Goal: Task Accomplishment & Management: Manage account settings

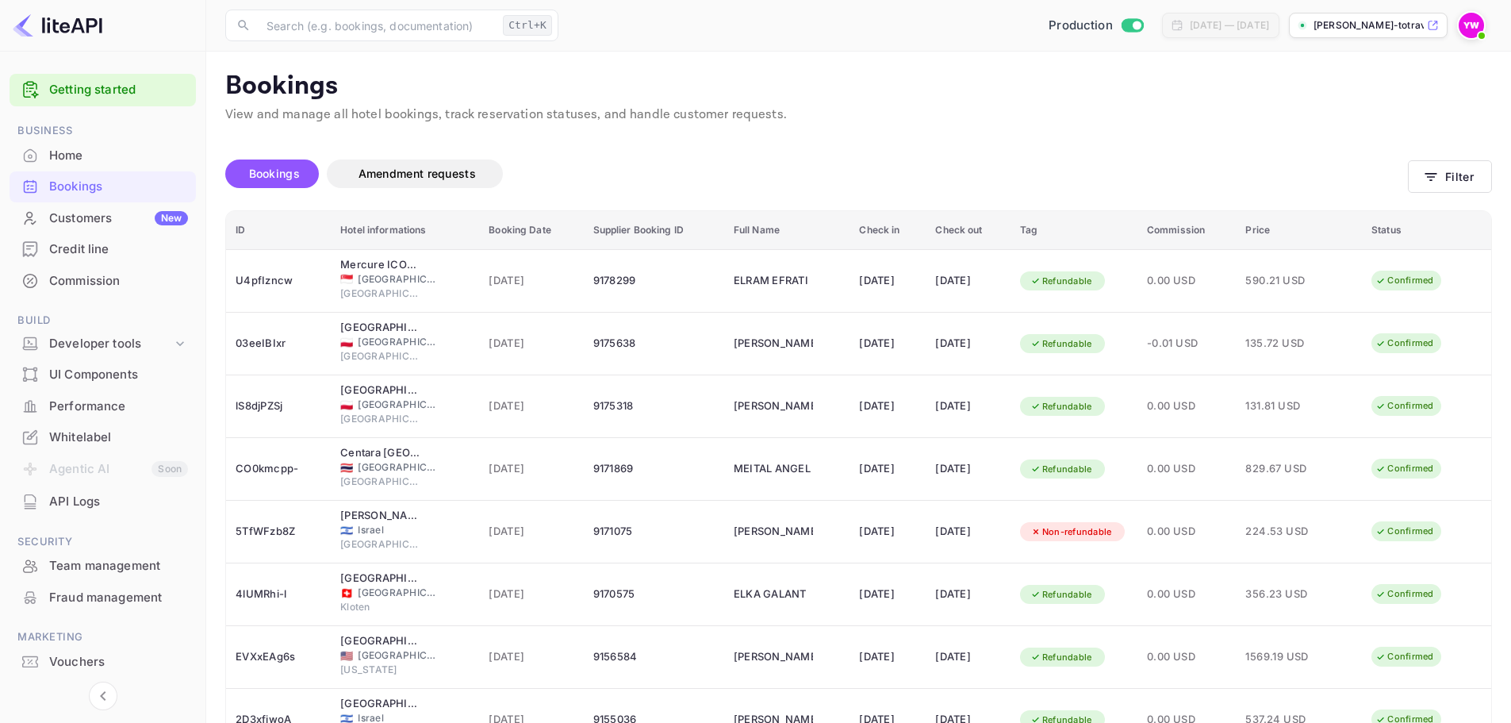
click at [1493, 29] on div "​ Ctrl+K ​ Production Jul 31, 2025 — Aug 30, 2025 yahav-winkler-totravel..." at bounding box center [858, 25] width 1305 height 51
click at [1483, 26] on img at bounding box center [1471, 25] width 25 height 25
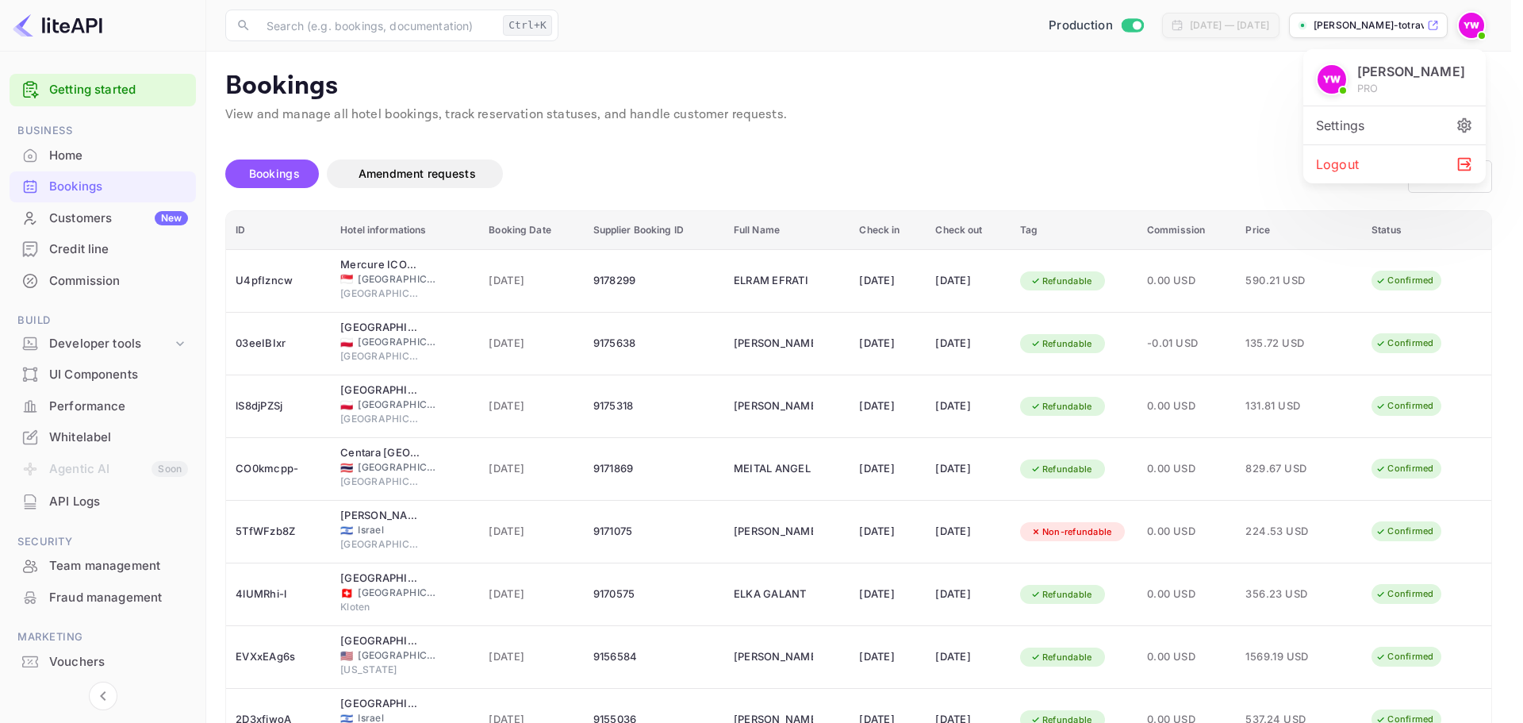
click at [1350, 163] on div "Logout" at bounding box center [1395, 164] width 182 height 38
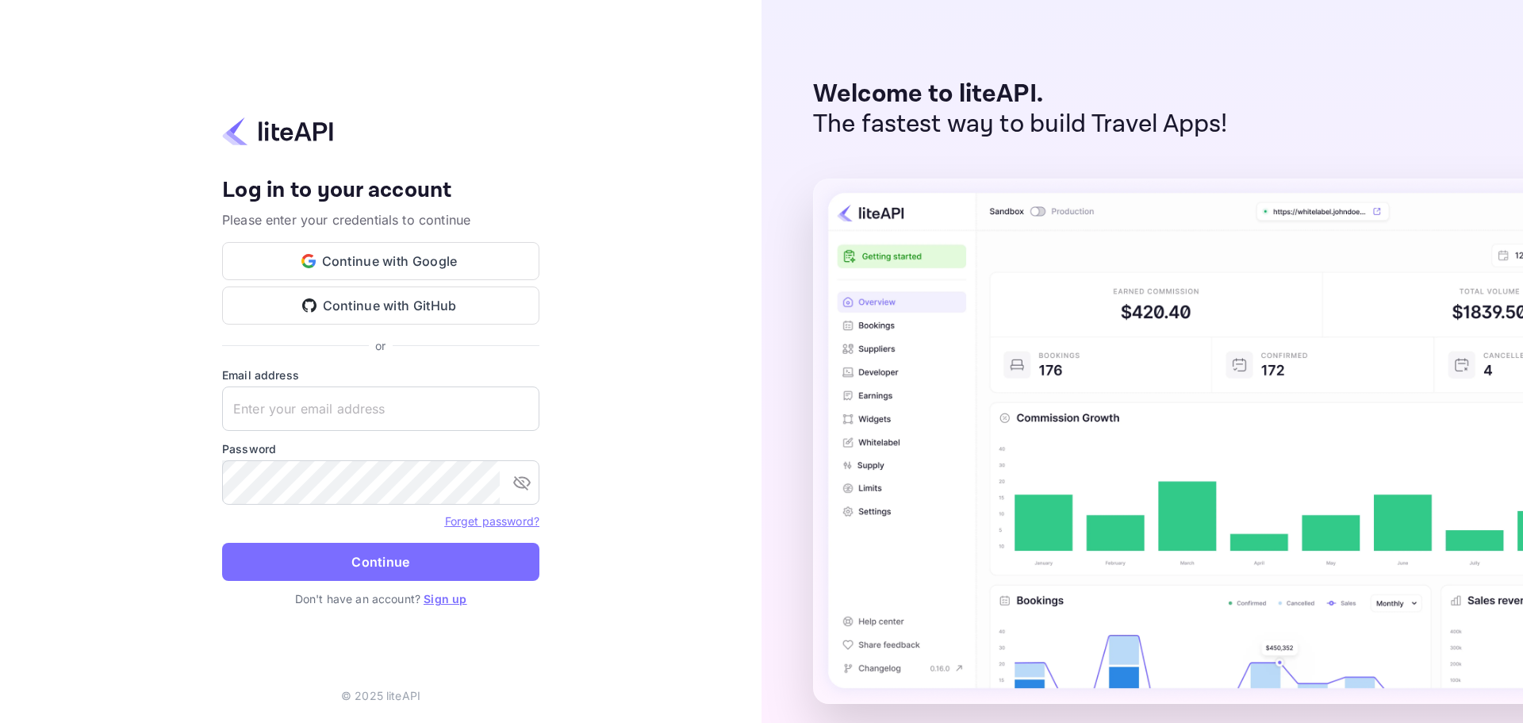
type input "yahav@skygini.com"
click at [459, 555] on button "Continue" at bounding box center [380, 562] width 317 height 38
